Goal: Information Seeking & Learning: Learn about a topic

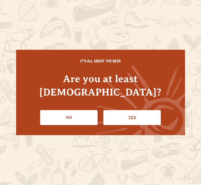
click at [127, 113] on link "Yes" at bounding box center [133, 117] width 58 height 15
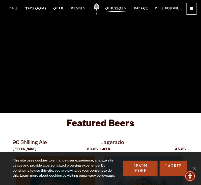
click at [121, 8] on span "Our Story" at bounding box center [115, 9] width 21 height 4
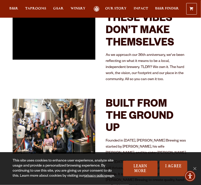
scroll to position [24, 0]
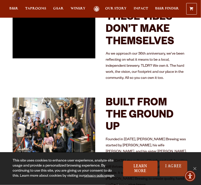
click at [171, 169] on link "I Agree" at bounding box center [174, 169] width 28 height 16
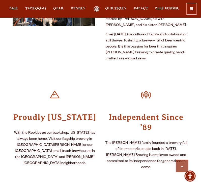
scroll to position [203, 0]
